Goal: Task Accomplishment & Management: Complete application form

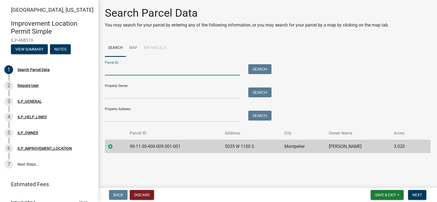
click at [138, 70] on input "Parcel ID:" at bounding box center [172, 69] width 135 height 11
click at [143, 94] on input "Property Owner:" at bounding box center [172, 92] width 135 height 11
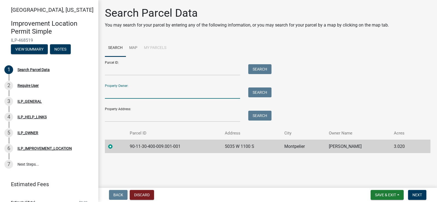
type input "c"
type input "C"
type input "Cameron"
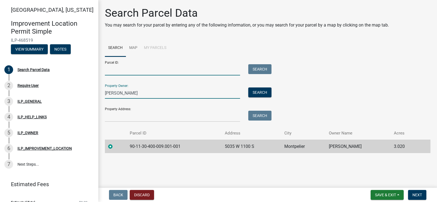
click at [123, 70] on input "Parcel ID:" at bounding box center [172, 69] width 135 height 11
paste input "90-11-30-400-009.001-001"
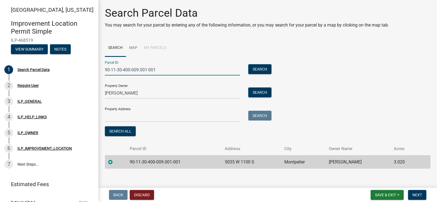
type input "90-11-30-400-009.001-001"
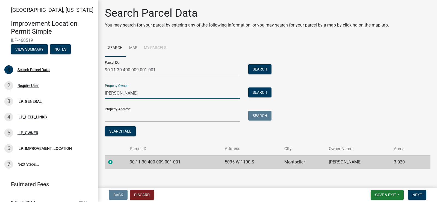
click at [155, 91] on input "Cameron" at bounding box center [172, 92] width 135 height 11
type input "Cameron Lightle, Ronald & Leslie Lightle Life Estate"
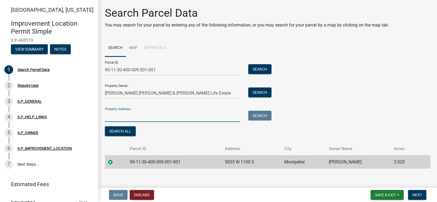
click at [149, 117] on input "Property Address:" at bounding box center [172, 116] width 135 height 11
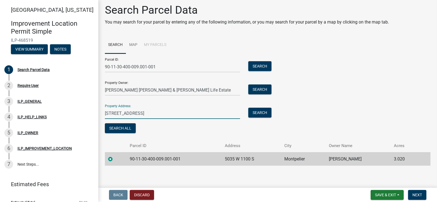
scroll to position [4, 0]
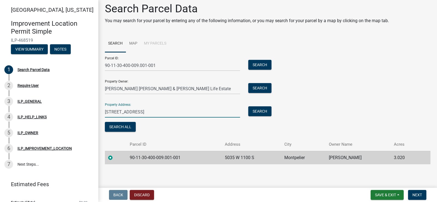
type input "5035 W 1100 S-90 Montpelier, IN 47359"
click at [115, 154] on label at bounding box center [115, 154] width 0 height 0
click at [115, 157] on input "radio" at bounding box center [117, 156] width 4 height 4
click at [419, 194] on span "Next" at bounding box center [417, 194] width 10 height 4
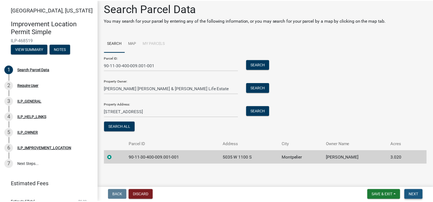
scroll to position [0, 0]
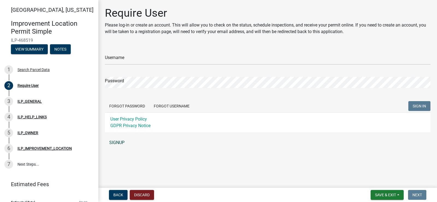
click at [116, 141] on link "SIGNUP" at bounding box center [267, 142] width 325 height 11
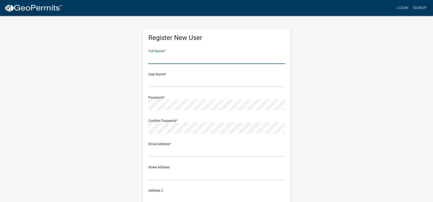
click at [174, 58] on input "text" at bounding box center [216, 58] width 137 height 11
type input "Ronald Lightle"
type input "5035 W 1100 S-90"
type input "MONTPELIER"
type input "IN"
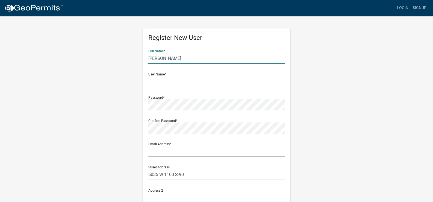
type input "47359"
type input "7654992695"
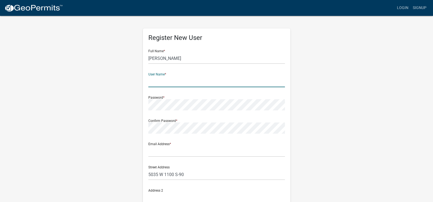
click at [182, 82] on input "text" at bounding box center [216, 81] width 137 height 11
type input "L"
type input "l"
type input "Lightle"
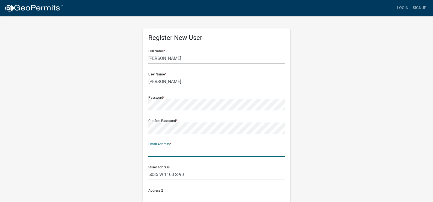
click at [168, 152] on input "text" at bounding box center [216, 151] width 137 height 11
type input "ronl@montpeliergsp.com"
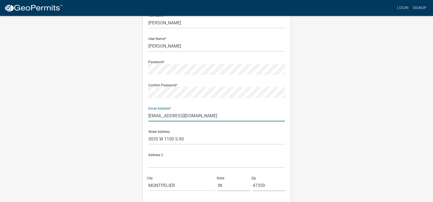
scroll to position [106, 0]
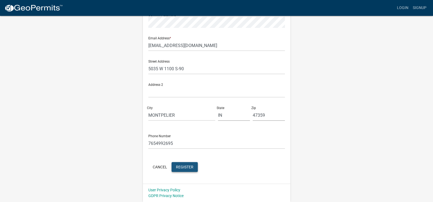
click at [185, 165] on span "Register" at bounding box center [184, 166] width 17 height 4
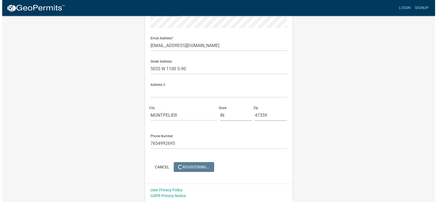
scroll to position [0, 0]
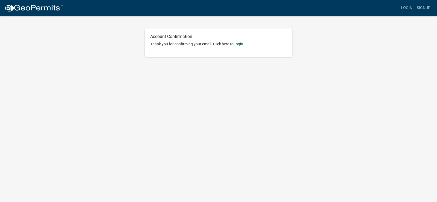
click at [240, 43] on link "Login" at bounding box center [238, 44] width 10 height 4
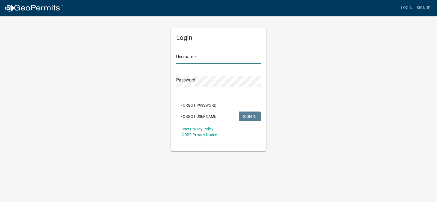
type input "[PERSON_NAME]"
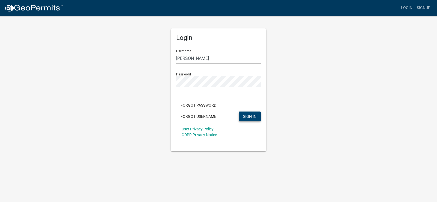
click at [251, 115] on span "SIGN IN" at bounding box center [249, 116] width 13 height 4
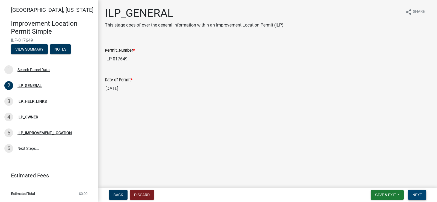
click at [417, 192] on button "Next" at bounding box center [417, 195] width 18 height 10
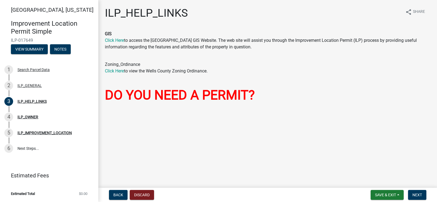
click at [105, 108] on img at bounding box center [105, 108] width 0 height 0
click at [118, 70] on link "Click Here" at bounding box center [114, 70] width 19 height 5
click at [176, 95] on font "DO YOU NEED A PERMIT?" at bounding box center [180, 95] width 150 height 16
drag, startPoint x: 118, startPoint y: 117, endPoint x: 103, endPoint y: 107, distance: 18.2
click at [103, 107] on div "ILP_HELP_LINKS share Share GIS Click Here to access the Wells County GIS Websit…" at bounding box center [268, 64] width 334 height 114
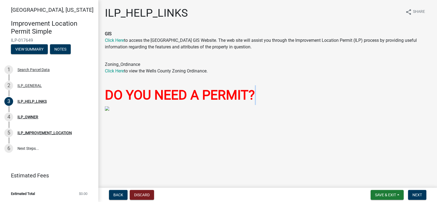
click at [106, 108] on img at bounding box center [107, 108] width 4 height 4
click at [107, 108] on img at bounding box center [107, 108] width 4 height 4
click at [416, 191] on button "Next" at bounding box center [417, 195] width 18 height 10
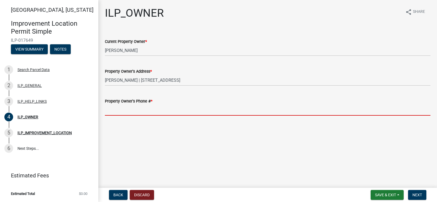
click at [169, 109] on input "Property Owner's Phone # *" at bounding box center [267, 109] width 325 height 11
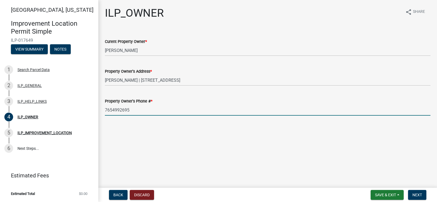
drag, startPoint x: 210, startPoint y: 111, endPoint x: 213, endPoint y: 110, distance: 3.6
click at [211, 111] on input "7654992695" at bounding box center [267, 109] width 325 height 11
type input "7654992695"
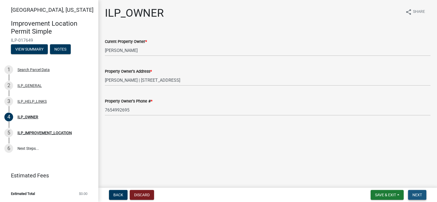
click at [416, 194] on span "Next" at bounding box center [417, 194] width 10 height 4
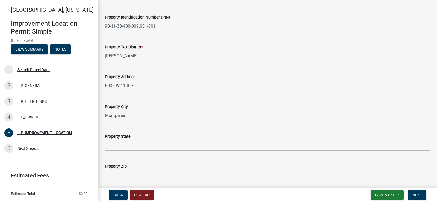
scroll to position [82, 0]
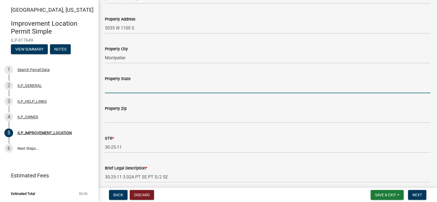
click at [146, 86] on input "Property State" at bounding box center [267, 87] width 325 height 11
type input "IN"
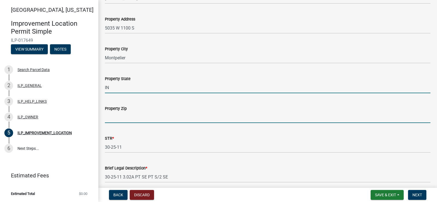
type input "47359"
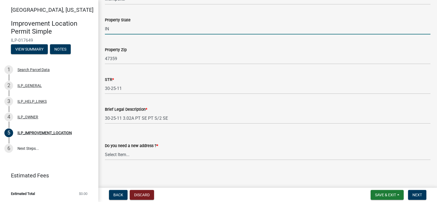
scroll to position [141, 0]
click at [419, 195] on span "Next" at bounding box center [417, 194] width 10 height 4
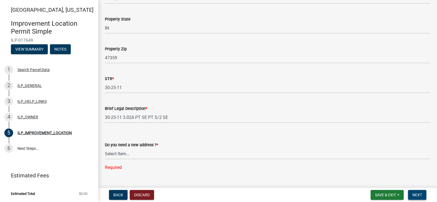
scroll to position [152, 0]
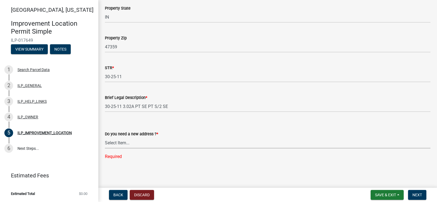
click at [148, 140] on select "Select Item... YES NO" at bounding box center [267, 142] width 325 height 11
click at [105, 148] on select "Select Item... YES NO" at bounding box center [267, 142] width 325 height 11
select select "03ef64e6-f0ff-43c9-aded-972c487e3507"
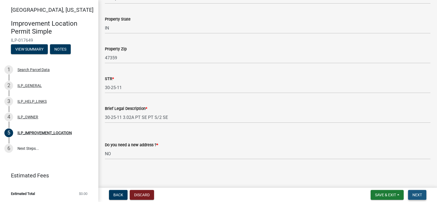
click at [419, 194] on span "Next" at bounding box center [417, 194] width 10 height 4
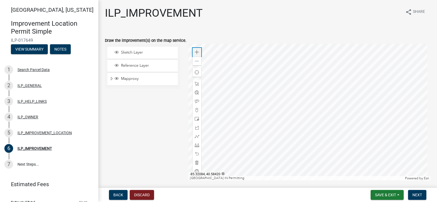
click at [196, 52] on span at bounding box center [197, 52] width 4 height 4
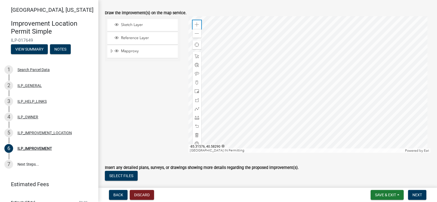
scroll to position [29, 0]
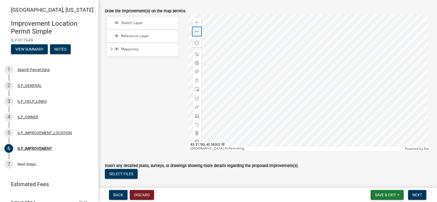
click at [196, 32] on span at bounding box center [197, 31] width 4 height 4
click at [195, 54] on span at bounding box center [197, 54] width 4 height 4
click at [195, 89] on span at bounding box center [197, 89] width 4 height 4
click at [310, 92] on div at bounding box center [309, 82] width 242 height 137
click at [416, 196] on span "Next" at bounding box center [417, 194] width 10 height 4
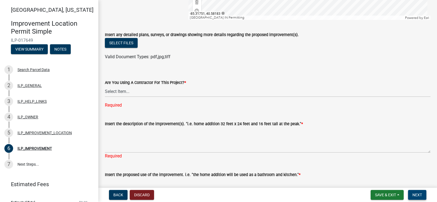
scroll to position [161, 0]
click at [140, 89] on select "Select Item... YES NO" at bounding box center [267, 90] width 325 height 11
click at [105, 85] on select "Select Item... YES NO" at bounding box center [267, 90] width 325 height 11
select select "71b507d0-569d-4a0a-b334-f72445909e69"
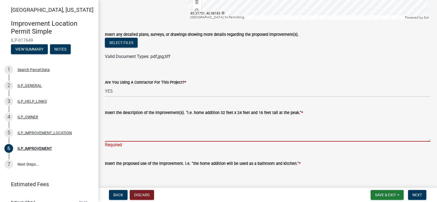
click at [120, 131] on textarea "Insert the description of the improvement(s). "i.e. home addition 32 feet x 24 …" at bounding box center [267, 129] width 325 height 26
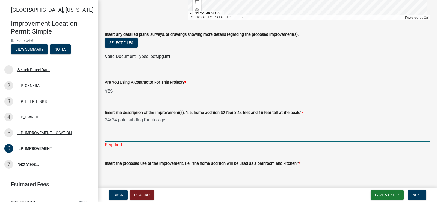
click at [119, 118] on textarea "24x24 pole building for storage" at bounding box center [267, 129] width 325 height 26
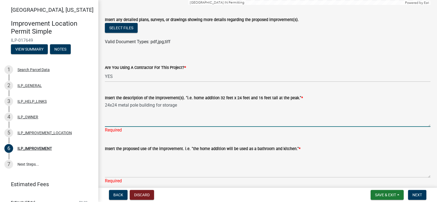
scroll to position [188, 0]
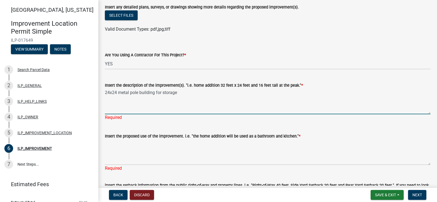
click at [178, 93] on textarea "24x24 metal pole building for storage" at bounding box center [267, 101] width 325 height 26
type textarea "24x24 metal pole building"
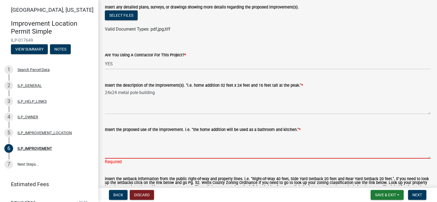
click at [130, 140] on textarea "Insert the proposed use of the improvement. i.e. "the home addition will be use…" at bounding box center [267, 146] width 325 height 26
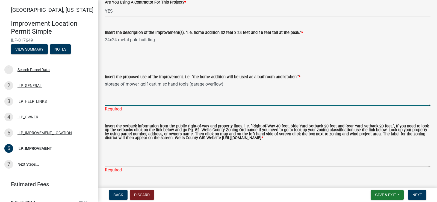
scroll to position [242, 0]
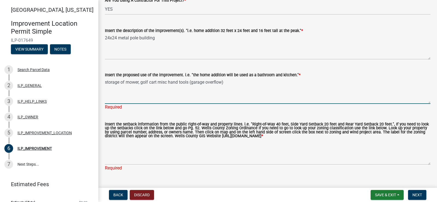
type textarea "storage of mower, golf cart misc hand tools (garage overflow)"
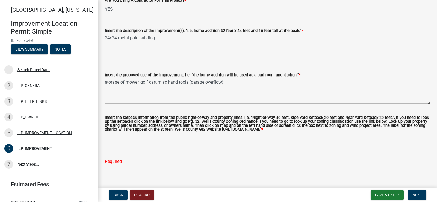
click at [140, 146] on textarea "insert the setback information from the public right-of-way and property lines.…" at bounding box center [267, 145] width 325 height 26
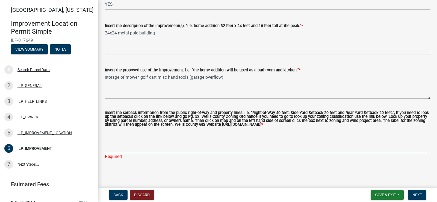
scroll to position [170, 0]
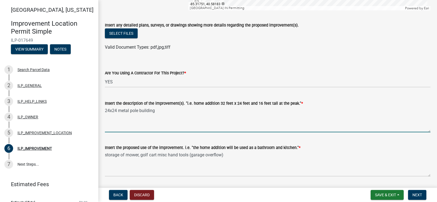
click at [117, 110] on textarea "24x24 metal pole building" at bounding box center [267, 119] width 325 height 26
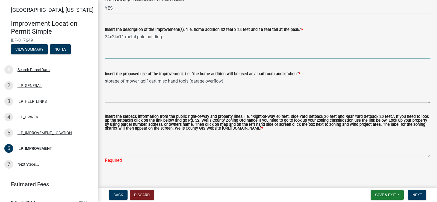
scroll to position [246, 0]
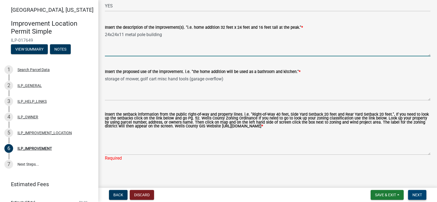
type textarea "24x24x11 metal pole building"
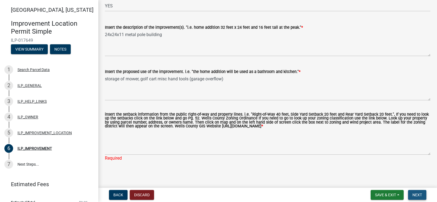
click at [417, 193] on span "Next" at bounding box center [417, 194] width 10 height 4
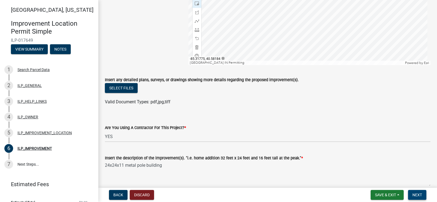
scroll to position [252, 0]
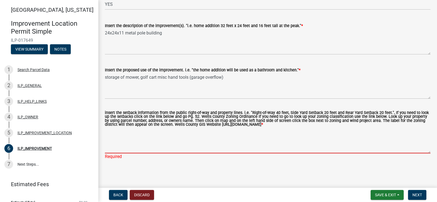
click at [134, 141] on textarea "insert the setback information from the public right-of-way and property lines.…" at bounding box center [267, 141] width 325 height 26
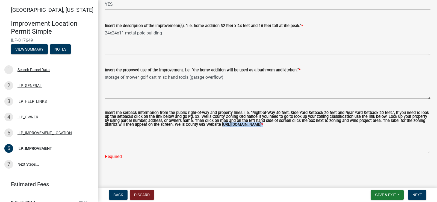
drag, startPoint x: 205, startPoint y: 120, endPoint x: 243, endPoint y: 125, distance: 37.9
click at [243, 125] on label "insert the setback information from the public right-of-way and property lines.…" at bounding box center [267, 119] width 325 height 16
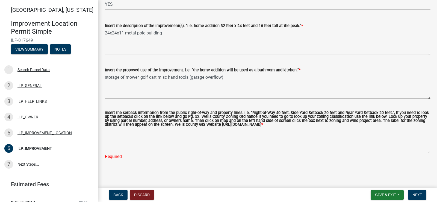
click at [272, 134] on textarea "insert the setback information from the public right-of-way and property lines.…" at bounding box center [267, 141] width 325 height 26
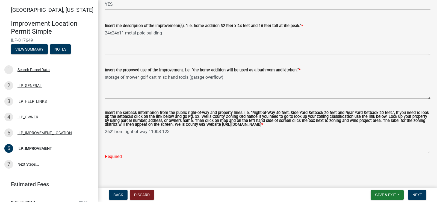
click at [161, 132] on textarea "262' from right of way 1100S 123'" at bounding box center [267, 141] width 325 height 26
click at [171, 132] on textarea "262' from right of way 1100S 123'" at bounding box center [267, 141] width 325 height 26
click at [181, 132] on textarea "262' from right of way 1100S 120' fromwest property line" at bounding box center [267, 141] width 325 height 26
click at [185, 132] on textarea "262' from right of way 1100S 120' from west property line" at bounding box center [267, 141] width 325 height 26
click at [219, 132] on textarea "262' from right of way 1100S 120' from West property line" at bounding box center [267, 141] width 325 height 26
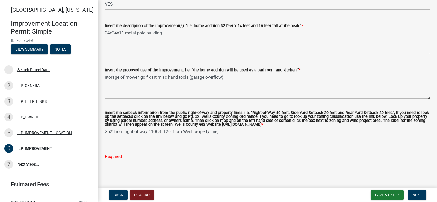
click at [124, 131] on textarea "262' from right of way 1100S 120' from West property line," at bounding box center [267, 141] width 325 height 26
click at [171, 132] on textarea "262' from front right of way 1100S 120' from West property line," at bounding box center [267, 141] width 325 height 26
drag, startPoint x: 233, startPoint y: 132, endPoint x: 240, endPoint y: 134, distance: 7.7
click at [234, 132] on textarea "262' from front right of way 1100S, 120' from West property line," at bounding box center [267, 141] width 325 height 26
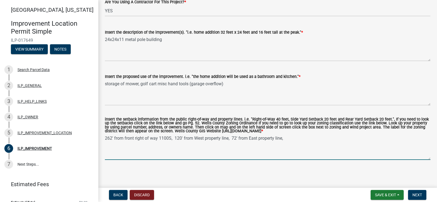
scroll to position [245, 0]
type textarea "262' from front right of way 1100S, 120' from West property line, 72' from East…"
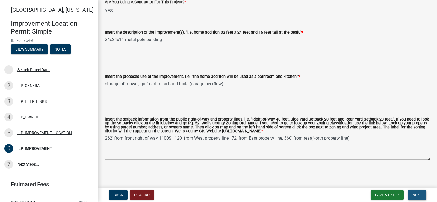
click at [415, 194] on span "Next" at bounding box center [417, 194] width 10 height 4
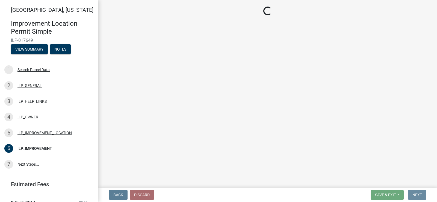
scroll to position [0, 0]
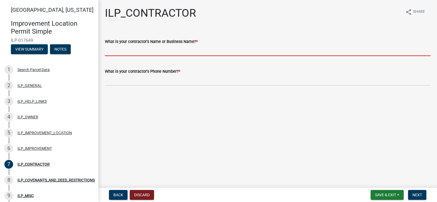
click at [166, 51] on input "What is your contractor's Name or Business Name? *" at bounding box center [267, 50] width 325 height 11
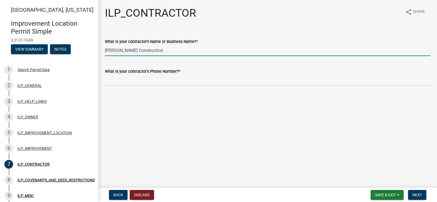
type input "Daniel Shetler Construction"
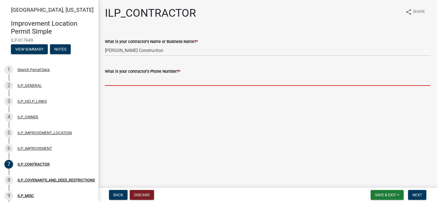
click at [142, 81] on input "What is your contractor's Phone Number? *" at bounding box center [267, 80] width 325 height 11
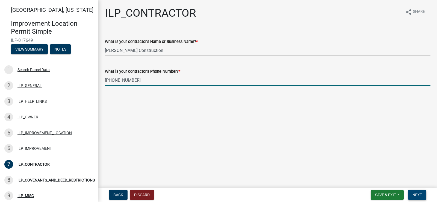
type input "765-748-9146"
click at [415, 195] on span "Next" at bounding box center [417, 194] width 10 height 4
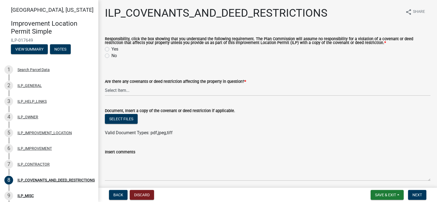
click at [111, 49] on label "Yes" at bounding box center [114, 49] width 7 height 7
click at [111, 49] on input "Yes" at bounding box center [113, 48] width 4 height 4
radio input "true"
click at [151, 90] on select "Select Item... YES NO" at bounding box center [267, 90] width 325 height 11
click at [105, 85] on select "Select Item... YES NO" at bounding box center [267, 90] width 325 height 11
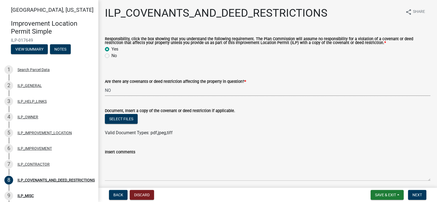
select select "8e2002f1-ace1-422c-92a0-aa7ffd64ff05"
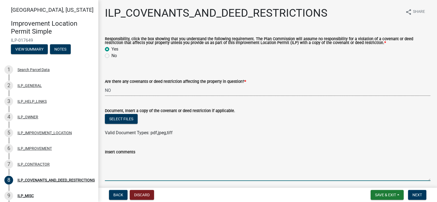
click at [130, 170] on textarea "Insert comments" at bounding box center [267, 168] width 325 height 26
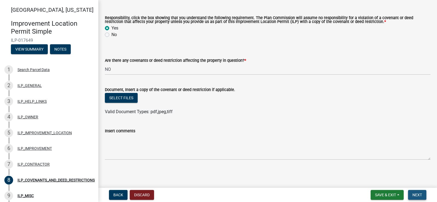
click at [418, 195] on span "Next" at bounding box center [417, 194] width 10 height 4
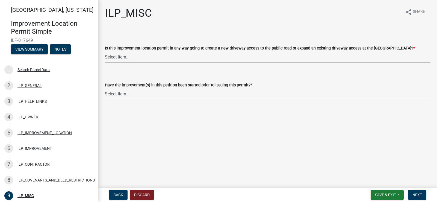
click at [146, 57] on select "Select Item... YES NO" at bounding box center [267, 56] width 325 height 11
click at [105, 51] on select "Select Item... YES NO" at bounding box center [267, 56] width 325 height 11
select select "efdfc372-da28-48aa-82f0-d86e80c7002d"
click at [138, 93] on select "Select Item... YES NO" at bounding box center [267, 93] width 325 height 11
click at [105, 88] on select "Select Item... YES NO" at bounding box center [267, 93] width 325 height 11
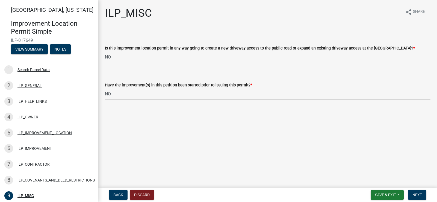
select select "87690217-1c5d-4f3f-89a3-85c12ce3295a"
click at [418, 195] on span "Next" at bounding box center [417, 194] width 10 height 4
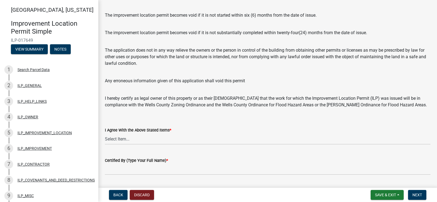
scroll to position [55, 0]
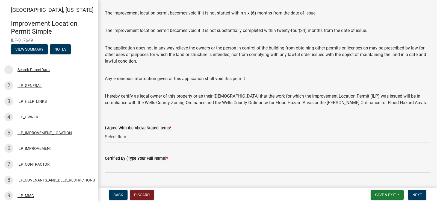
click at [141, 136] on select "Select Item... Yes" at bounding box center [267, 136] width 325 height 11
click at [105, 131] on select "Select Item... Yes" at bounding box center [267, 136] width 325 height 11
select select "bd96893d-fc5a-4886-96bc-c23f48f60341"
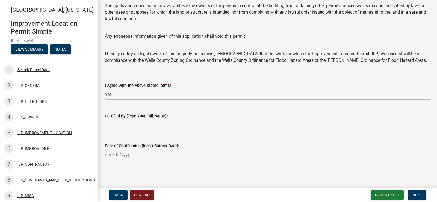
scroll to position [98, 0]
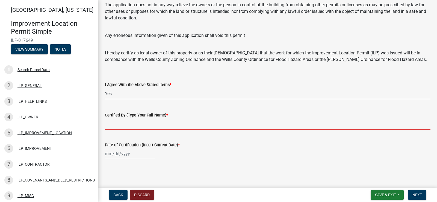
click at [151, 126] on input "Certified By (Type Your Full Name) *" at bounding box center [267, 123] width 325 height 11
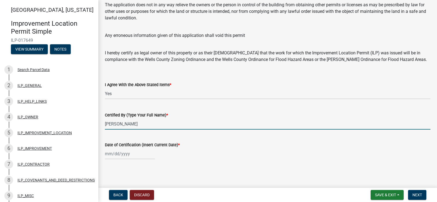
drag, startPoint x: 136, startPoint y: 123, endPoint x: 103, endPoint y: 123, distance: 33.0
click at [103, 123] on div "Certified By (Type Your Full Name) * RON LIGHTLE" at bounding box center [268, 116] width 334 height 25
type input "Ronald Lightle"
select select "8"
select select "2025"
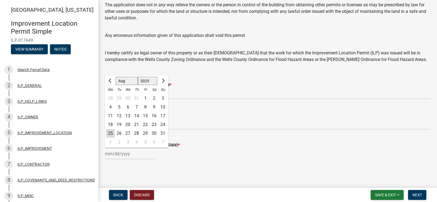
click at [118, 155] on div "Jan Feb Mar Apr May Jun Jul Aug Sep Oct Nov Dec 1525 1526 1527 1528 1529 1530 1…" at bounding box center [130, 153] width 50 height 11
click at [110, 133] on div "25" at bounding box center [110, 133] width 9 height 9
type input "08/25/2025"
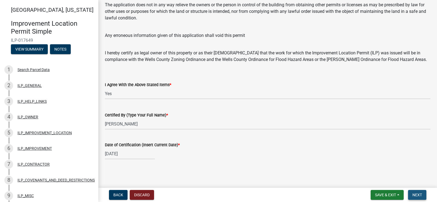
click at [418, 195] on span "Next" at bounding box center [417, 194] width 10 height 4
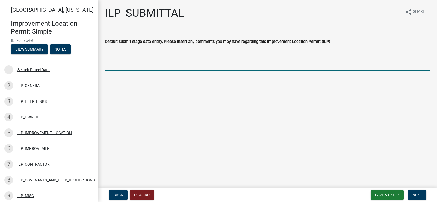
click at [132, 63] on textarea "Default submit stage data entity, Please insert any comments you may have regar…" at bounding box center [267, 58] width 325 height 26
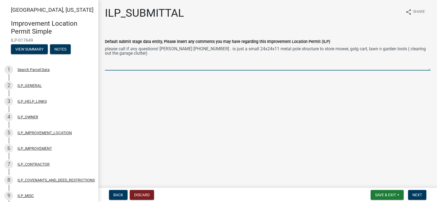
click at [238, 49] on textarea "please call if any questions! Ron Lightle 765-499-2695 . is just a small 24x24x…" at bounding box center [267, 58] width 325 height 26
click at [217, 48] on textarea "please call if any questions! Ron Lightle 765-499-2695 . isl 24x24x11 metal pol…" at bounding box center [267, 58] width 325 height 26
click at [312, 49] on textarea "please call if any questions! Ron Lightle 765-499-2695 . 24x24x11 metal pole st…" at bounding box center [267, 58] width 325 height 26
click at [312, 48] on textarea "please call if any questions! Ron Lightle 765-499-2695 . 24x24x11 metal pole st…" at bounding box center [267, 58] width 325 height 26
click at [313, 48] on textarea "please call if any questions! Ron Lightle 765-499-2695 . 24x24x11 metal pole st…" at bounding box center [267, 58] width 325 height 26
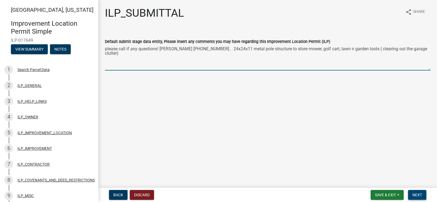
type textarea "please call if any questions! Ron Lightle 765-499-2695 . 24x24x11 metal pole st…"
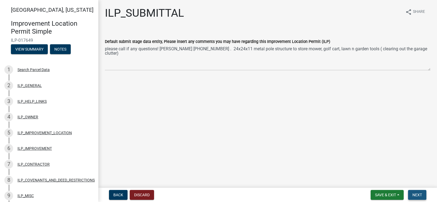
click at [417, 194] on span "Next" at bounding box center [417, 194] width 10 height 4
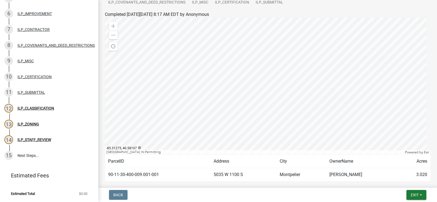
scroll to position [11, 0]
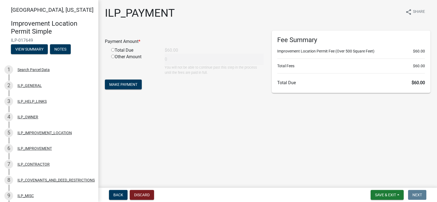
click at [113, 49] on input "radio" at bounding box center [113, 50] width 4 height 4
radio input "true"
type input "60"
click at [123, 81] on button "Make Payment" at bounding box center [123, 84] width 37 height 10
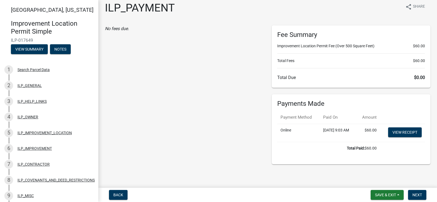
scroll to position [17, 0]
click at [417, 194] on span "Next" at bounding box center [417, 194] width 10 height 4
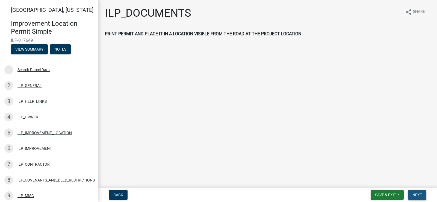
click at [417, 195] on span "Next" at bounding box center [417, 194] width 10 height 4
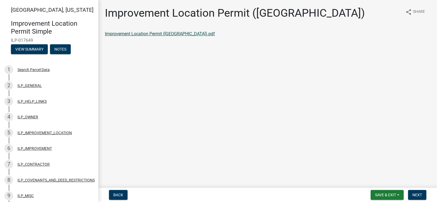
click at [129, 34] on link "Improvement Location Permit ([GEOGRAPHIC_DATA]).pdf" at bounding box center [160, 33] width 110 height 5
